Goal: Transaction & Acquisition: Purchase product/service

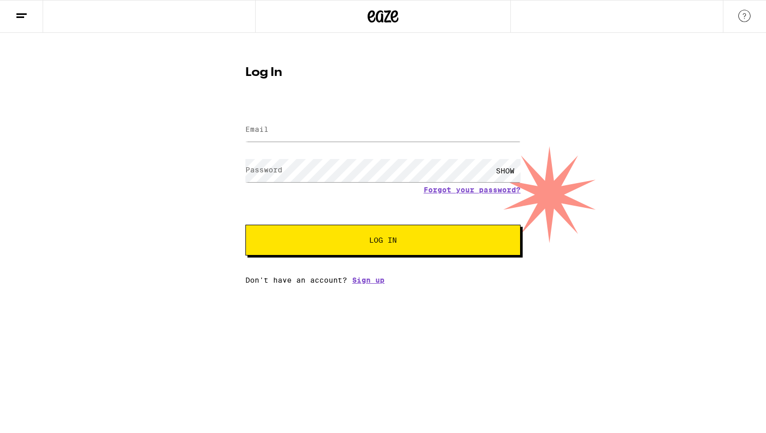
type input "\"
type input "[EMAIL_ADDRESS][DOMAIN_NAME]"
click at [318, 238] on span "Log In" at bounding box center [383, 240] width 192 height 7
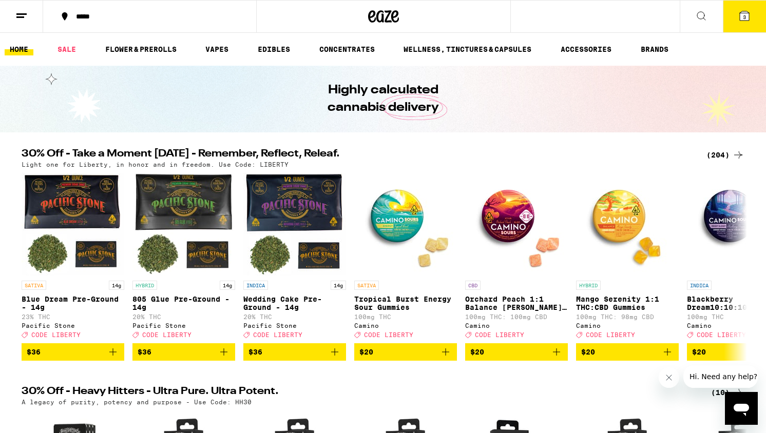
click at [714, 157] on div "(204)" at bounding box center [725, 155] width 38 height 12
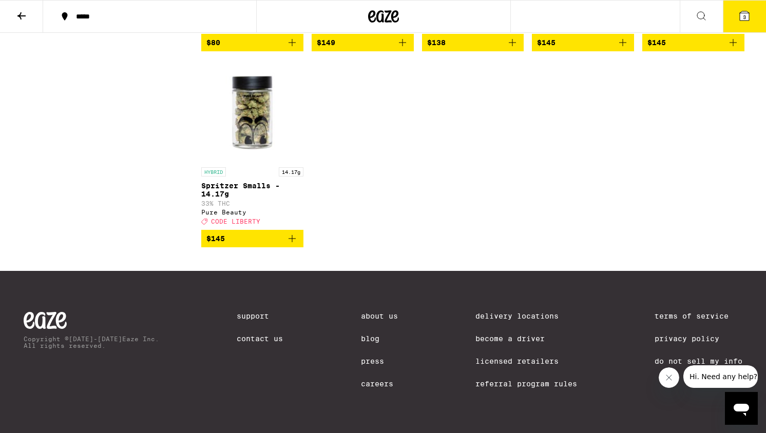
scroll to position [7771, 0]
